Goal: Task Accomplishment & Management: Complete application form

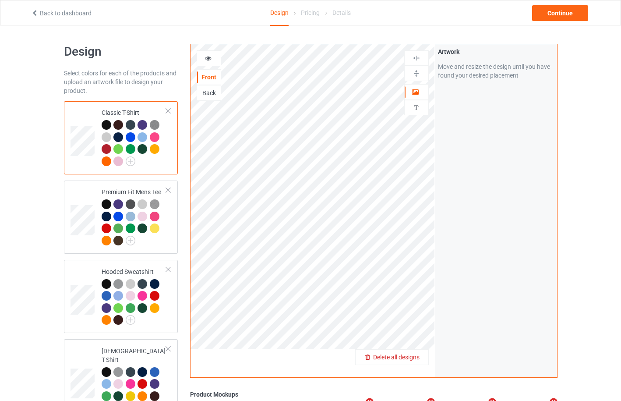
click at [418, 361] on span "Delete all designs" at bounding box center [396, 357] width 46 height 7
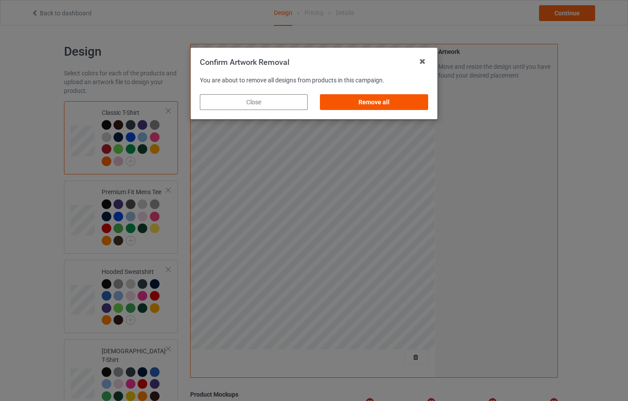
click at [403, 103] on div "Remove all" at bounding box center [374, 102] width 108 height 16
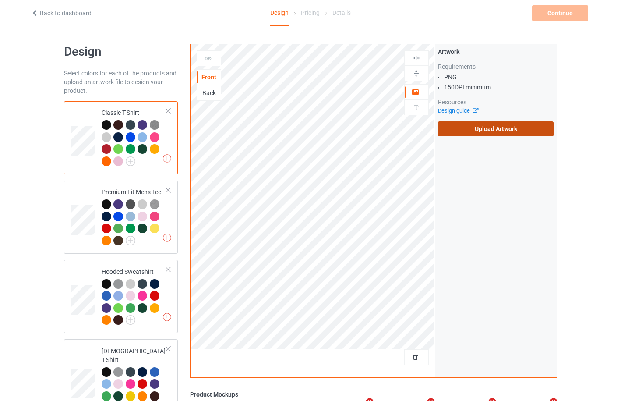
click at [516, 135] on label "Upload Artwork" at bounding box center [496, 128] width 116 height 15
click at [0, 0] on input "Upload Artwork" at bounding box center [0, 0] width 0 height 0
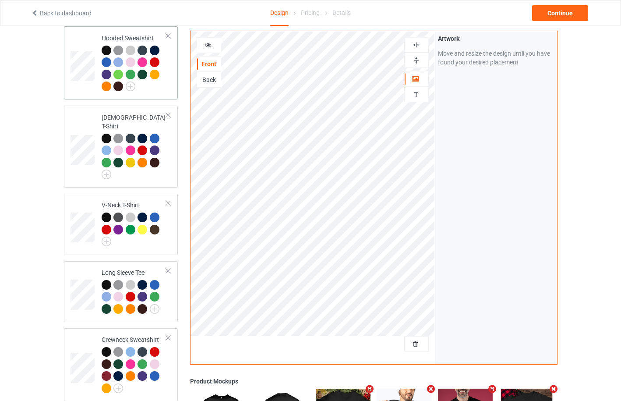
scroll to position [448, 0]
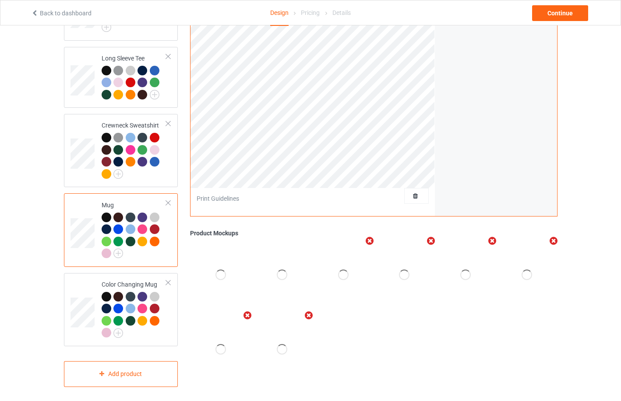
scroll to position [214, 0]
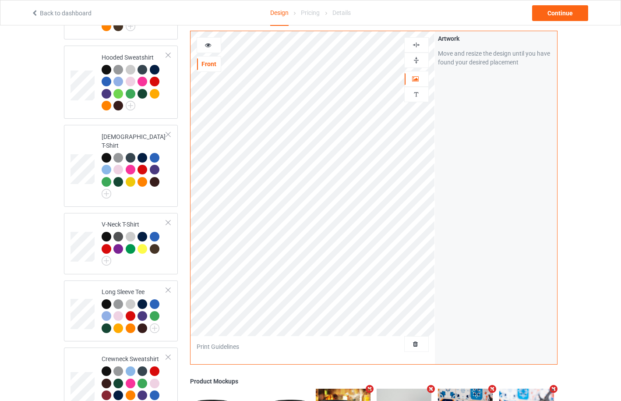
click at [209, 48] on div at bounding box center [209, 45] width 24 height 9
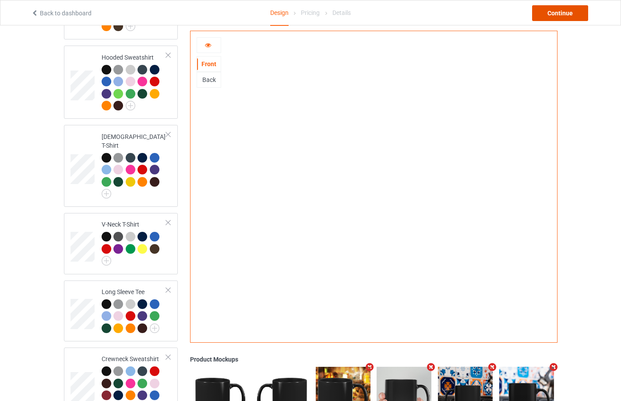
click at [566, 14] on div "Continue" at bounding box center [560, 13] width 56 height 16
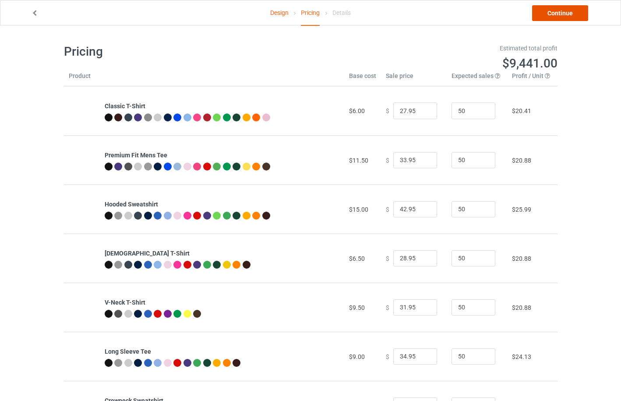
click at [563, 16] on link "Continue" at bounding box center [560, 13] width 56 height 16
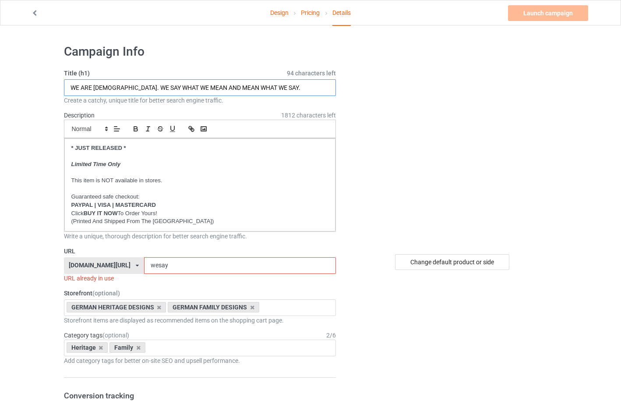
drag, startPoint x: 275, startPoint y: 86, endPoint x: 39, endPoint y: 80, distance: 235.4
type input "AMERICAN GROWN WITH GERMAN ROOTS"
click at [278, 11] on link "Design" at bounding box center [279, 12] width 18 height 25
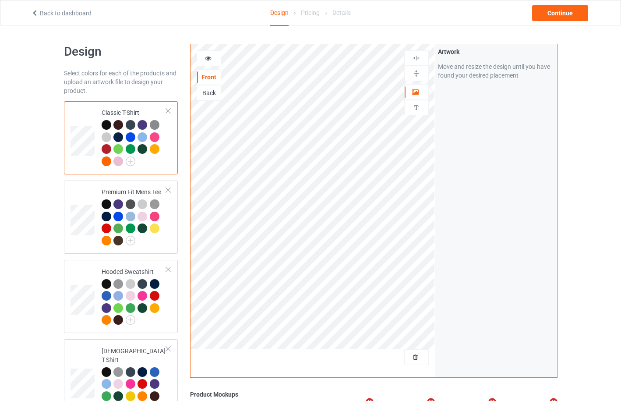
click at [205, 60] on icon at bounding box center [208, 57] width 7 height 6
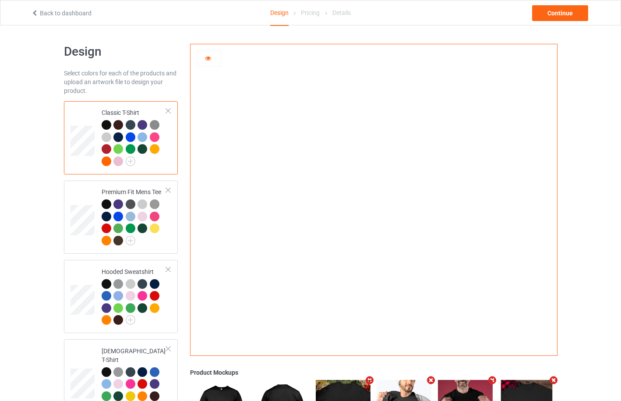
click at [120, 138] on div at bounding box center [118, 137] width 10 height 10
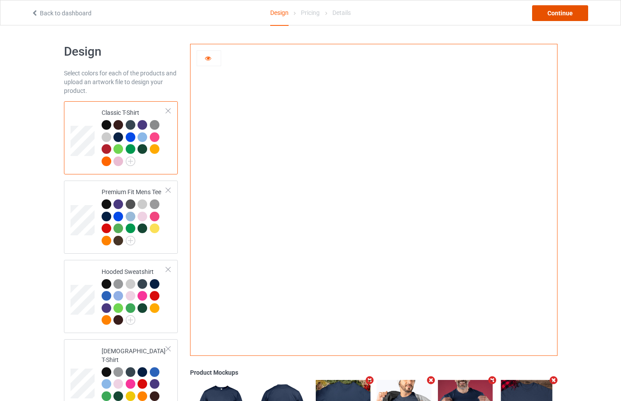
click at [547, 18] on div "Continue" at bounding box center [560, 13] width 56 height 16
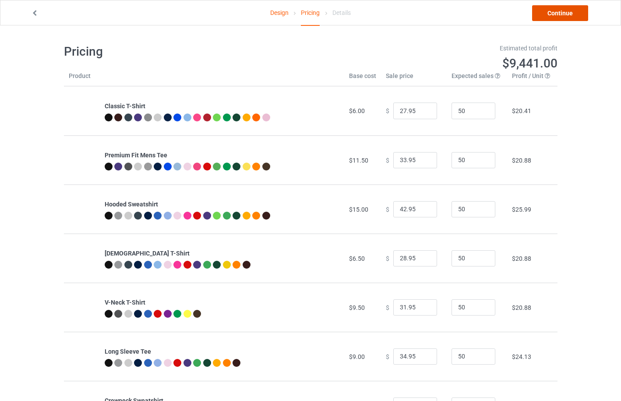
click at [547, 18] on link "Continue" at bounding box center [560, 13] width 56 height 16
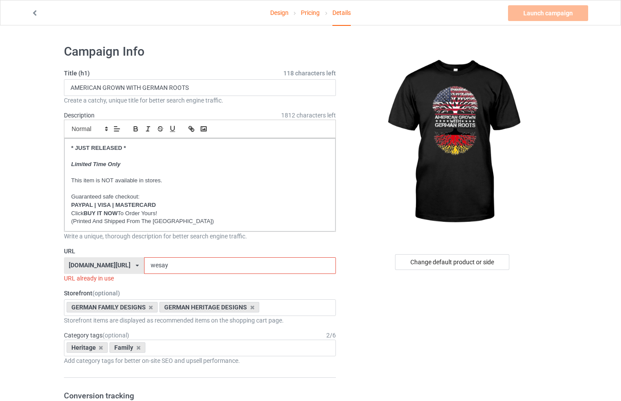
drag, startPoint x: 170, startPoint y: 261, endPoint x: 134, endPoint y: 269, distance: 36.9
click at [134, 269] on div "[DOMAIN_NAME][URL] [DOMAIN_NAME][URL] [DOMAIN_NAME][URL] [DOMAIN_NAME][URL] [DO…" at bounding box center [200, 265] width 273 height 17
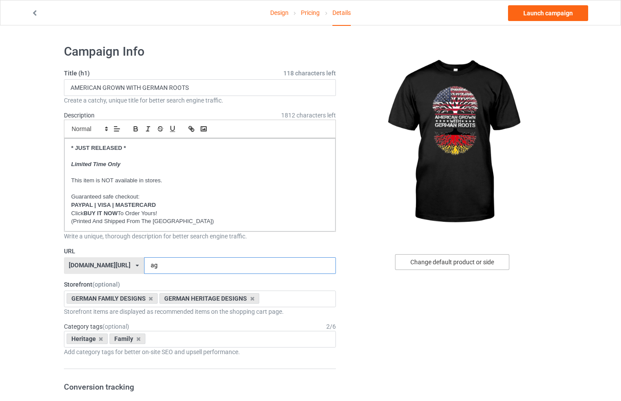
type input "ag"
click at [453, 262] on div "Change default product or side" at bounding box center [452, 262] width 114 height 16
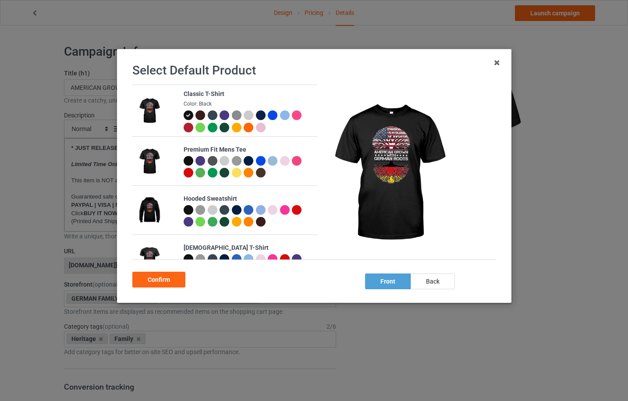
click at [258, 114] on div at bounding box center [260, 115] width 10 height 10
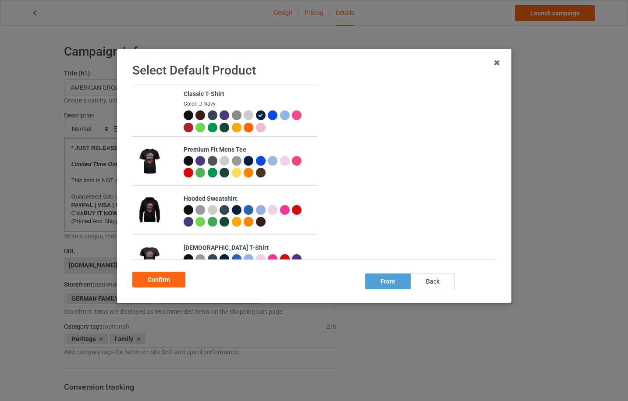
click at [273, 117] on div at bounding box center [273, 115] width 10 height 10
click at [260, 126] on div at bounding box center [260, 128] width 10 height 10
click at [234, 128] on div at bounding box center [236, 128] width 10 height 10
click at [223, 129] on div at bounding box center [225, 128] width 10 height 10
click at [269, 116] on div at bounding box center [273, 115] width 10 height 10
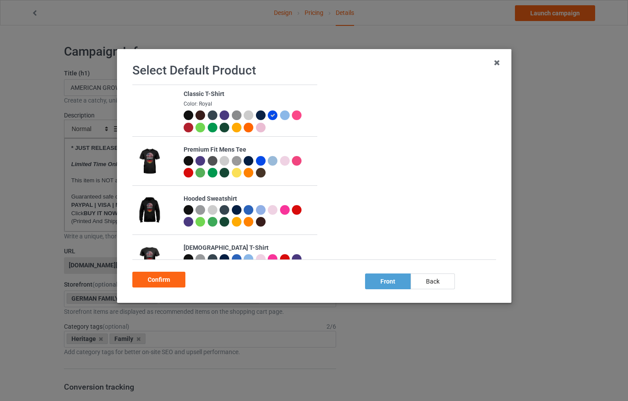
click at [260, 117] on div at bounding box center [260, 115] width 10 height 10
click at [163, 279] on div "Confirm" at bounding box center [158, 280] width 53 height 16
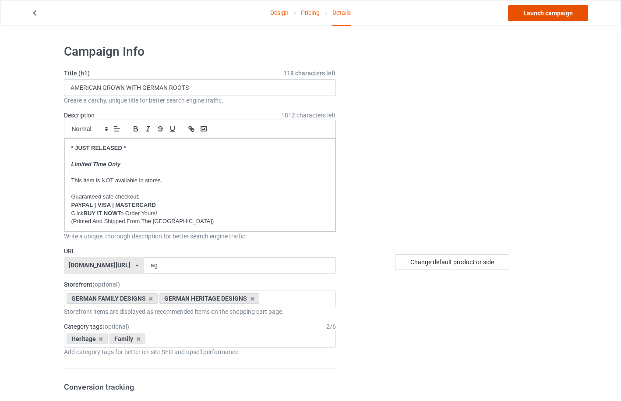
click at [536, 15] on link "Launch campaign" at bounding box center [548, 13] width 80 height 16
